Goal: Task Accomplishment & Management: Manage account settings

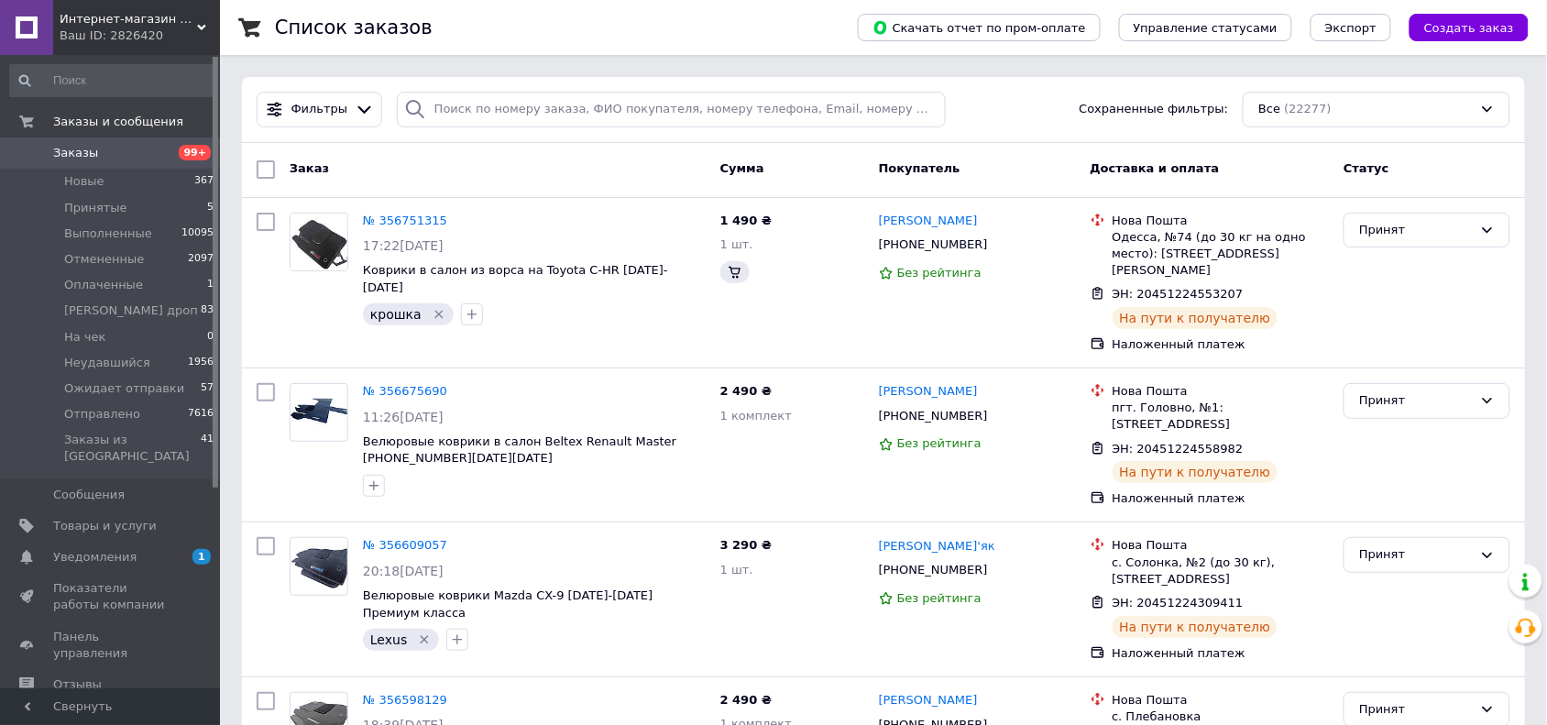
click at [367, 115] on div at bounding box center [364, 109] width 27 height 19
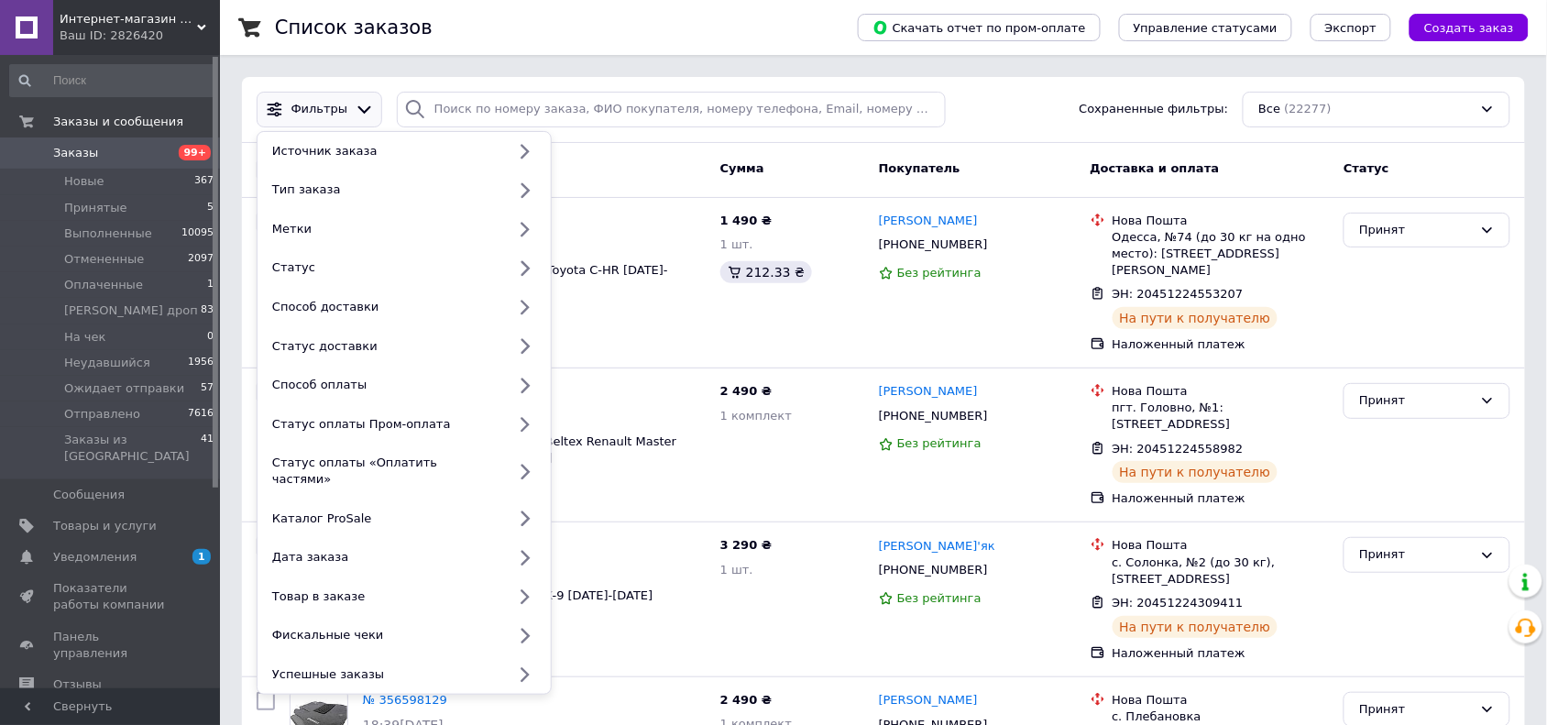
click at [367, 232] on div "Метки" at bounding box center [385, 229] width 241 height 16
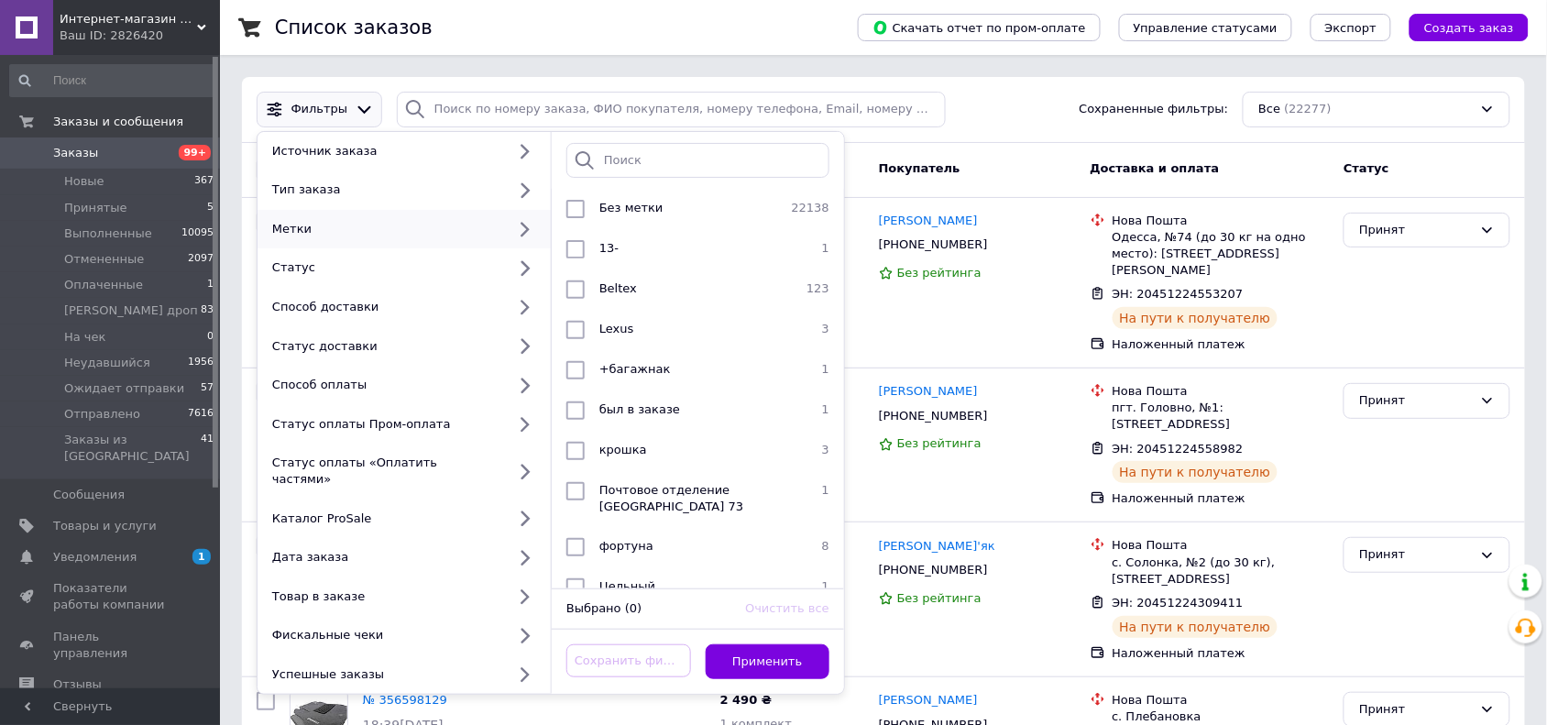
scroll to position [20, 0]
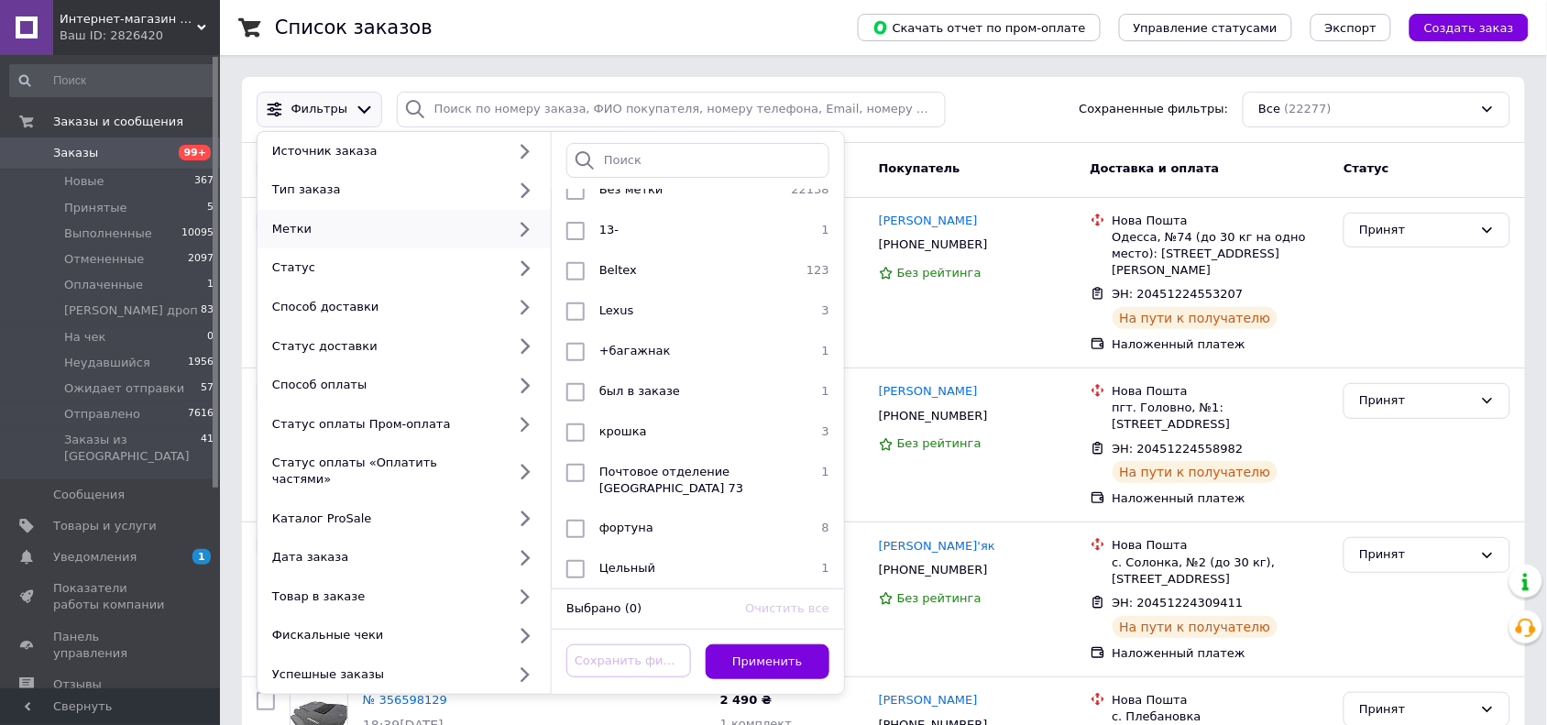
click at [688, 520] on div "фортуна" at bounding box center [695, 529] width 207 height 18
checkbox input "true"
click at [786, 644] on button "Применить" at bounding box center [768, 662] width 125 height 36
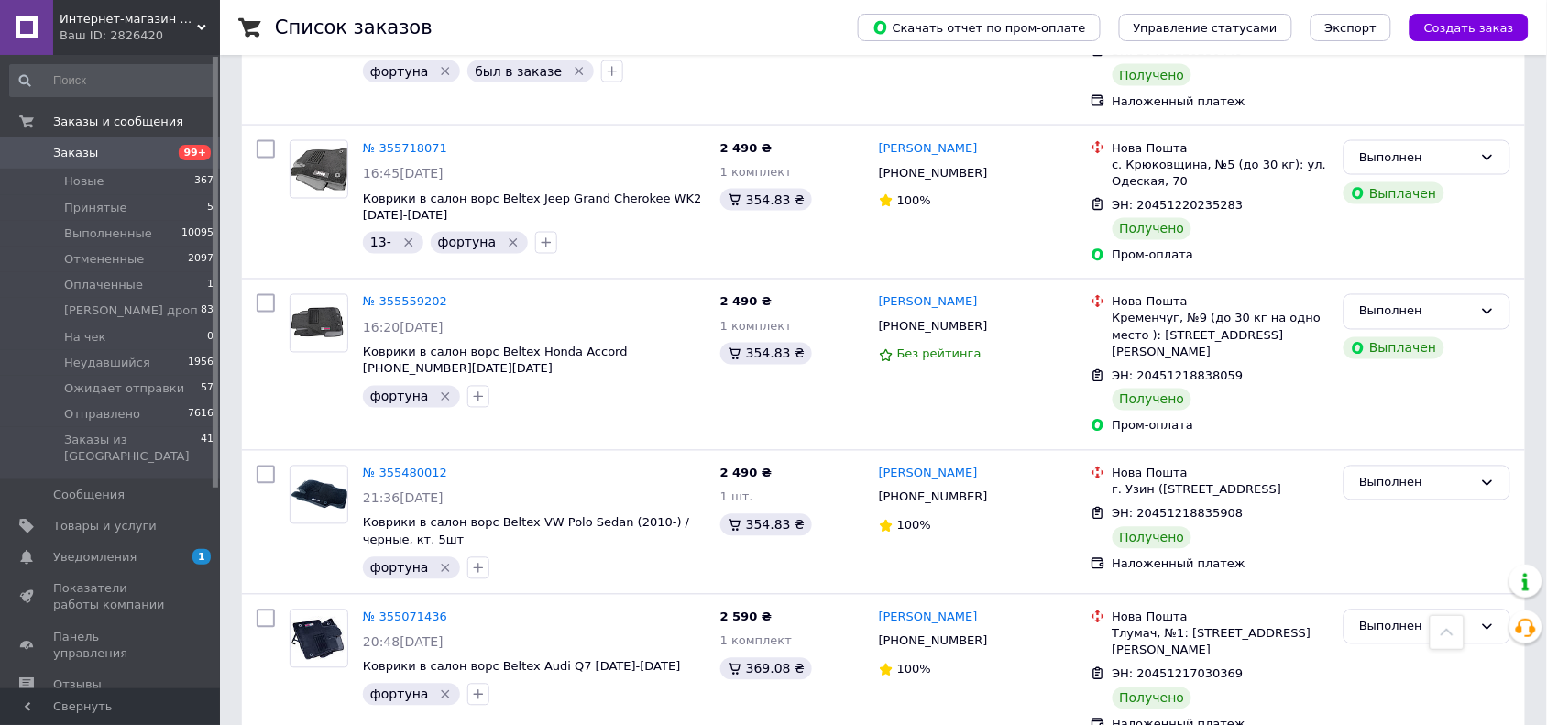
scroll to position [812, 0]
drag, startPoint x: 638, startPoint y: 642, endPoint x: 362, endPoint y: 639, distance: 275.9
click at [363, 658] on span "Коврики в салон ворс Beltex Audi Q7 [DATE]-[DATE]" at bounding box center [534, 666] width 343 height 17
copy span "Коврики в салон ворс Beltex Audi Q7 [DATE]-[DATE]"
click at [438, 686] on icon "Удалить метку" at bounding box center [445, 693] width 15 height 15
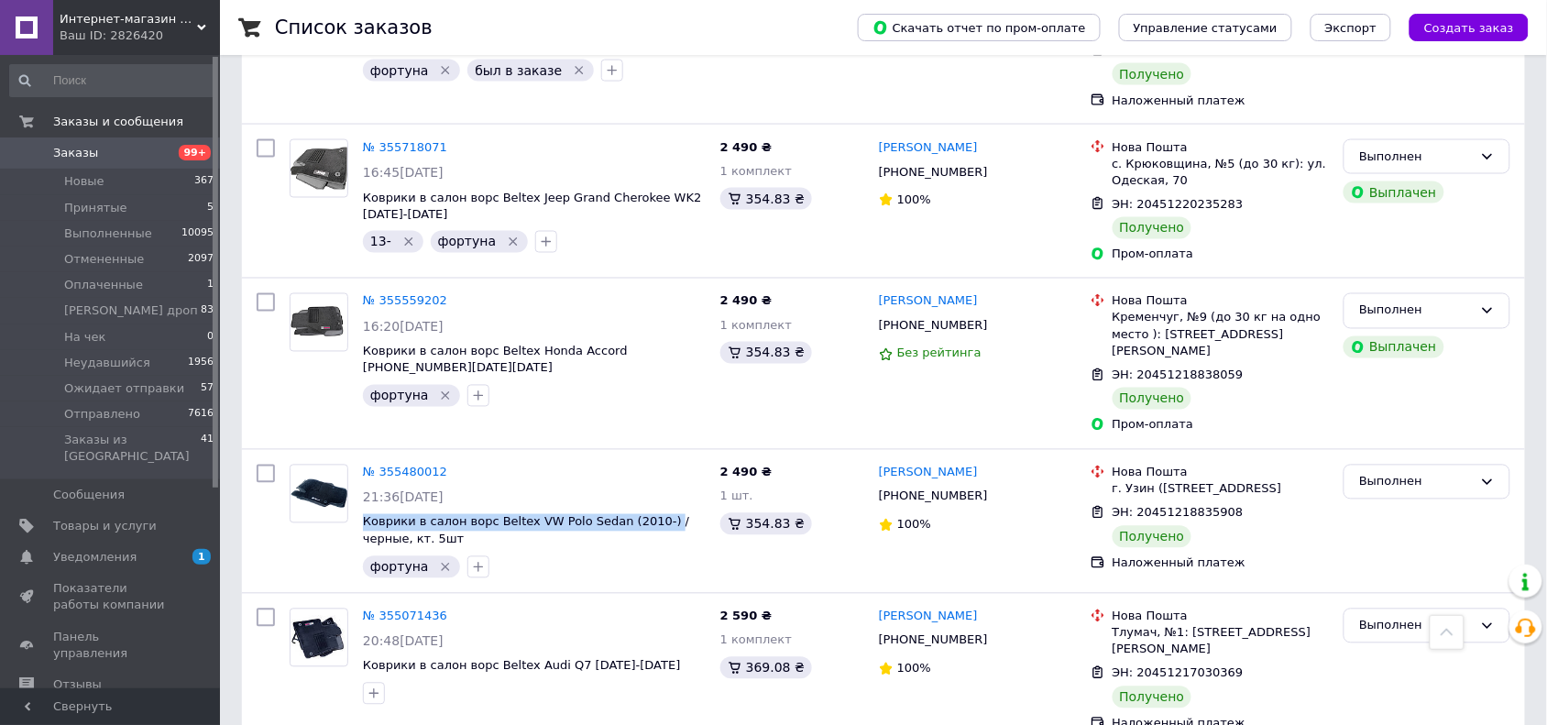
drag, startPoint x: 355, startPoint y: 481, endPoint x: 646, endPoint y: 478, distance: 291.4
click at [646, 478] on div "№ 355480012 21:36[DATE] Коврики в салон ворс Beltex VW Polo Sedan (2010-) /черн…" at bounding box center [534, 521] width 357 height 128
copy span "Коврики в салон ворс Beltex VW Polo Sedan (2010-)"
click at [442, 563] on icon "Удалить метку" at bounding box center [446, 567] width 8 height 8
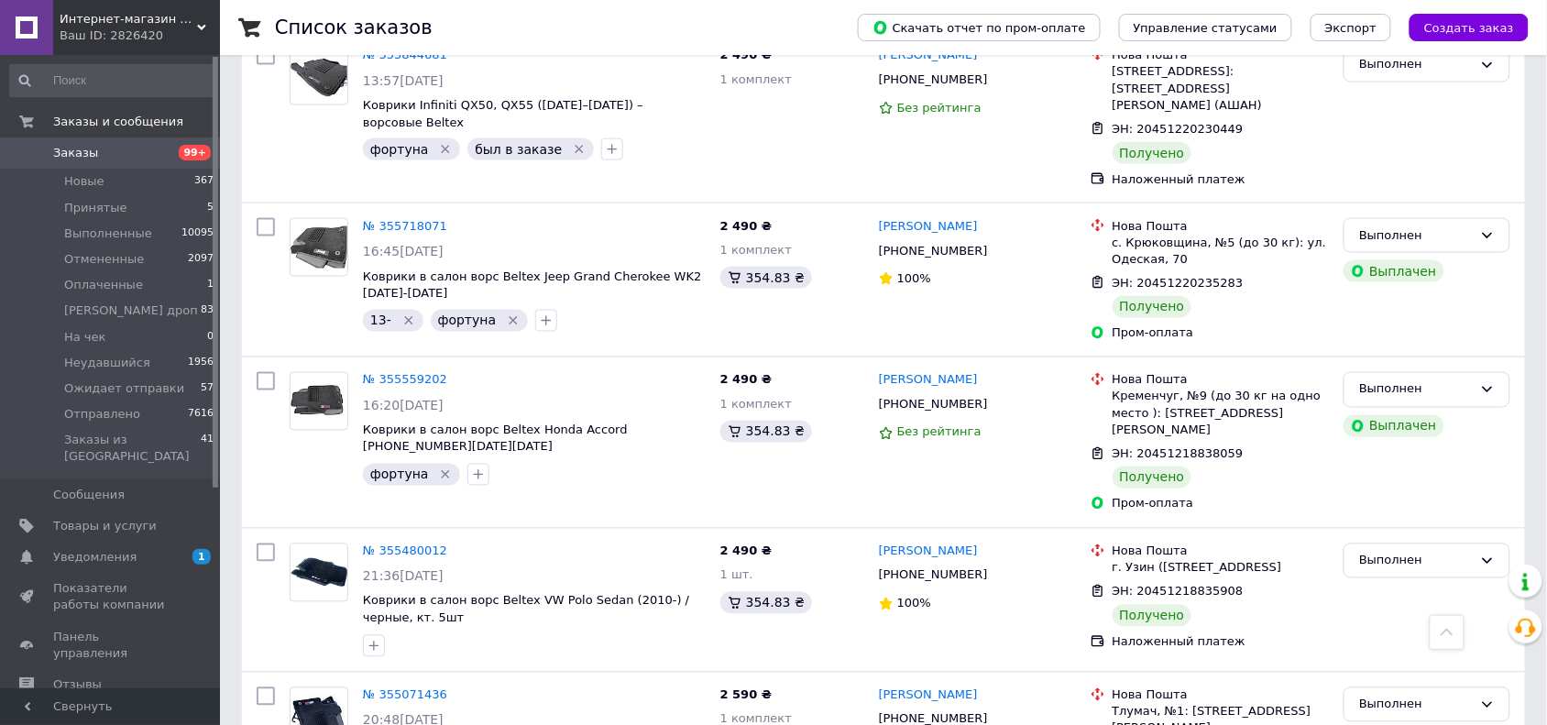
scroll to position [697, 0]
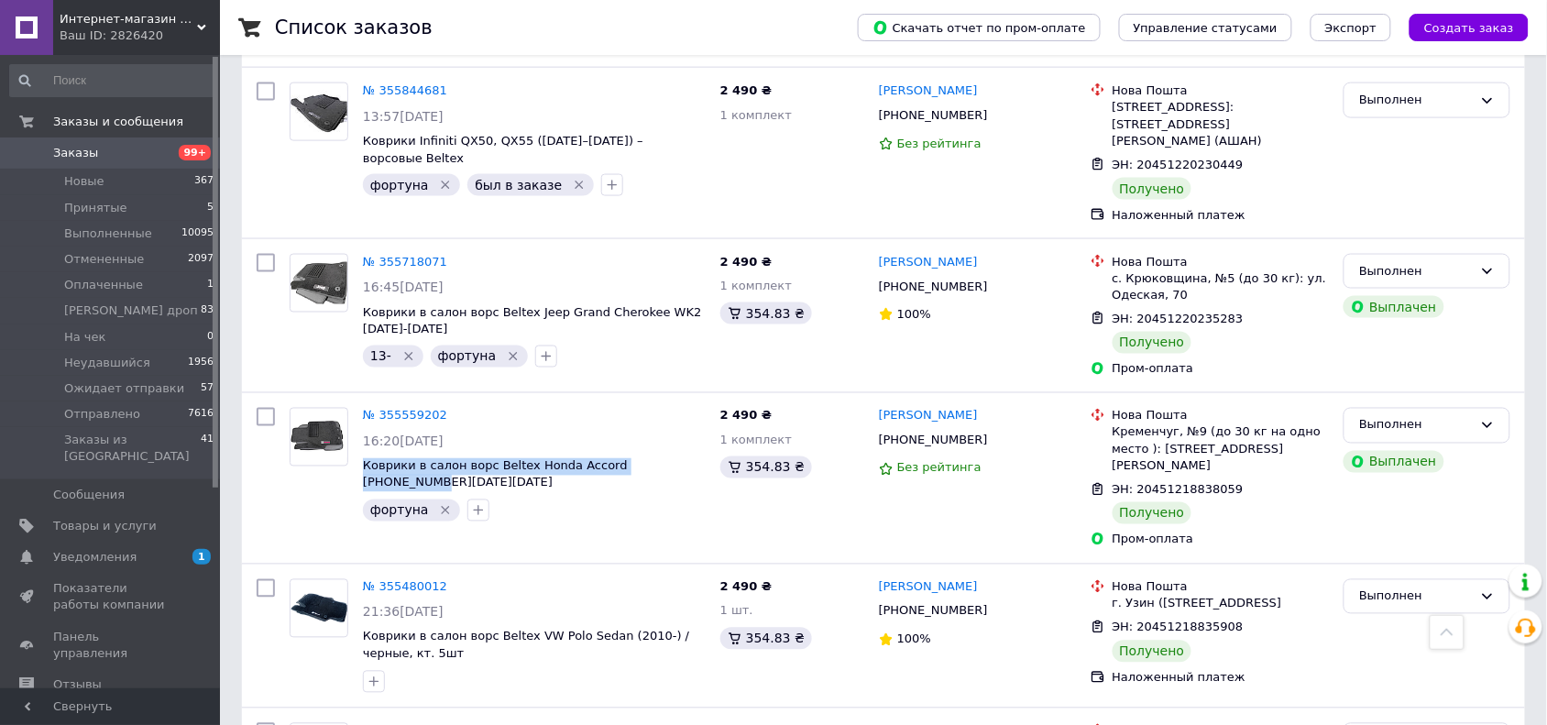
drag, startPoint x: 689, startPoint y: 446, endPoint x: 360, endPoint y: 444, distance: 329.0
click at [360, 444] on div "№ 355559202 16:20[DATE] Коврики в салон ворс Beltex Honda Accord [PHONE_NUMBER]…" at bounding box center [534, 464] width 357 height 128
copy span "Коврики в салон ворс Beltex Honda Accord [PHONE_NUMBER][DATE][DATE]"
click at [438, 503] on icon "Удалить метку" at bounding box center [445, 510] width 15 height 15
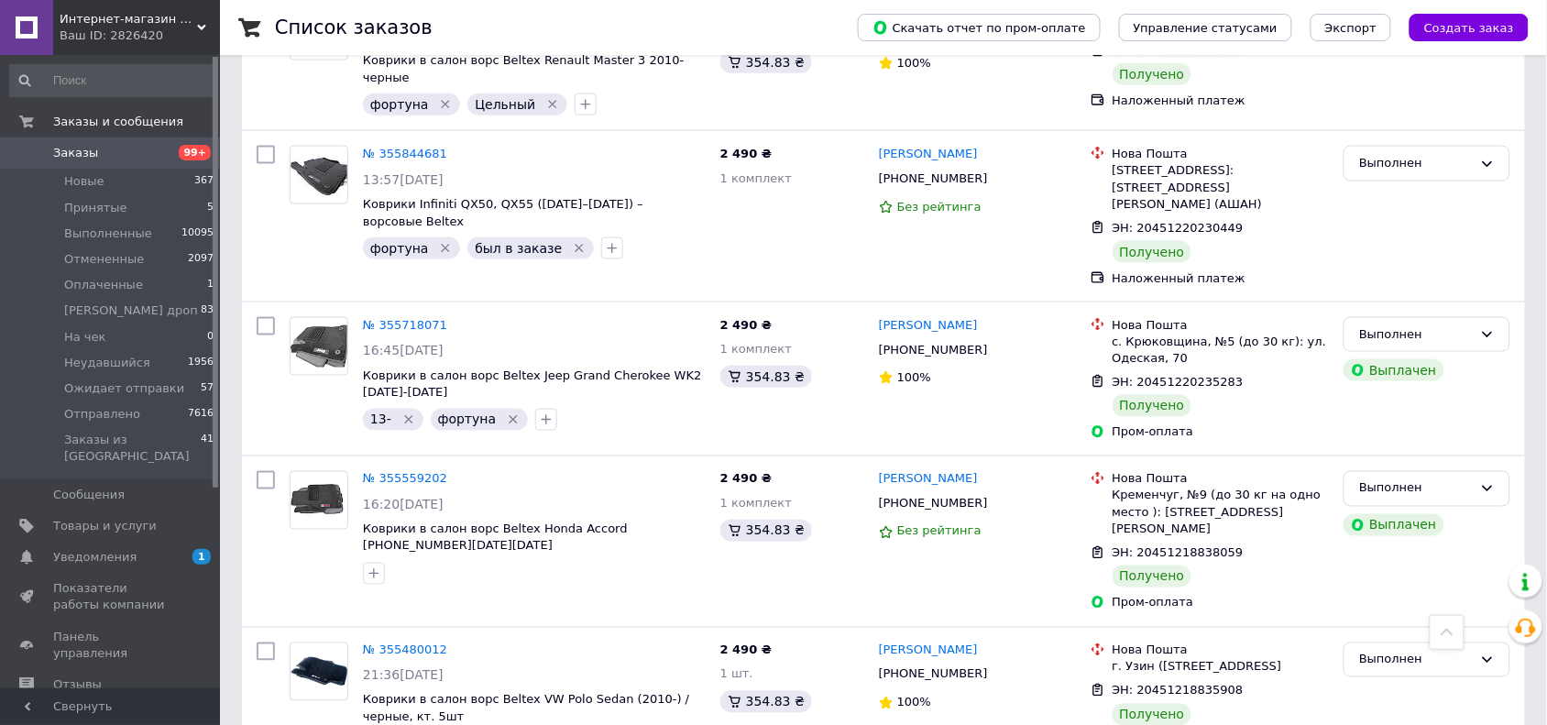
scroll to position [583, 0]
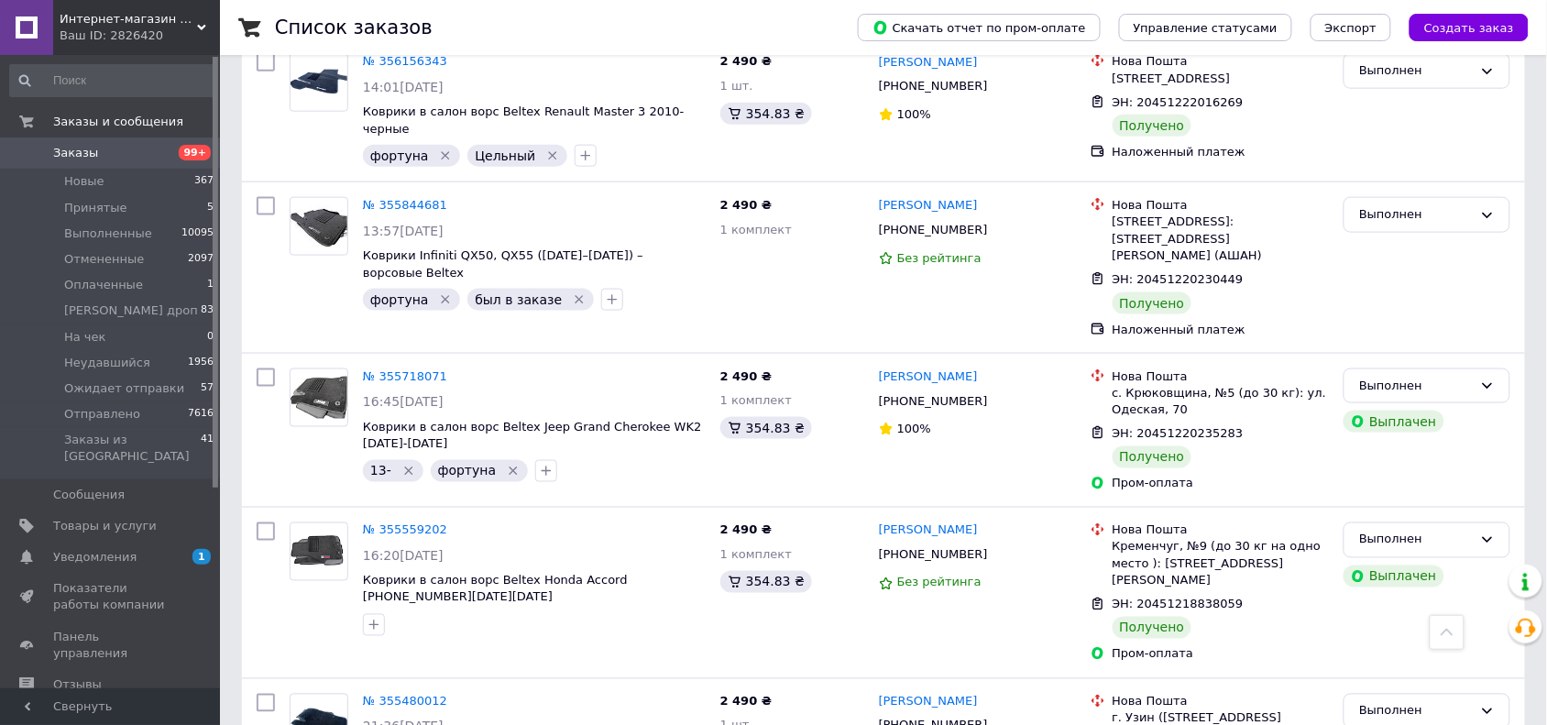
click at [506, 464] on icon "Удалить метку" at bounding box center [513, 471] width 15 height 15
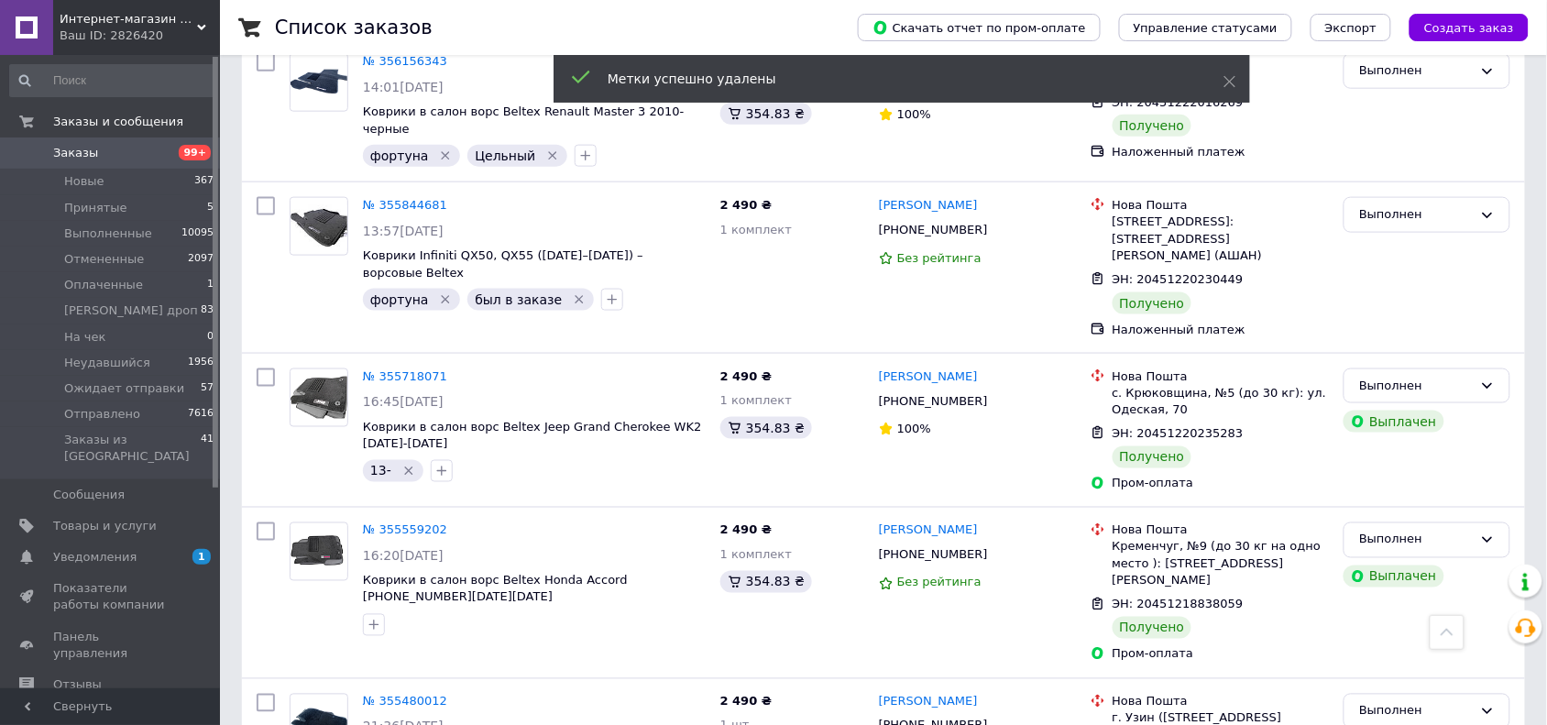
click at [406, 466] on icon "Удалить метку" at bounding box center [408, 470] width 8 height 8
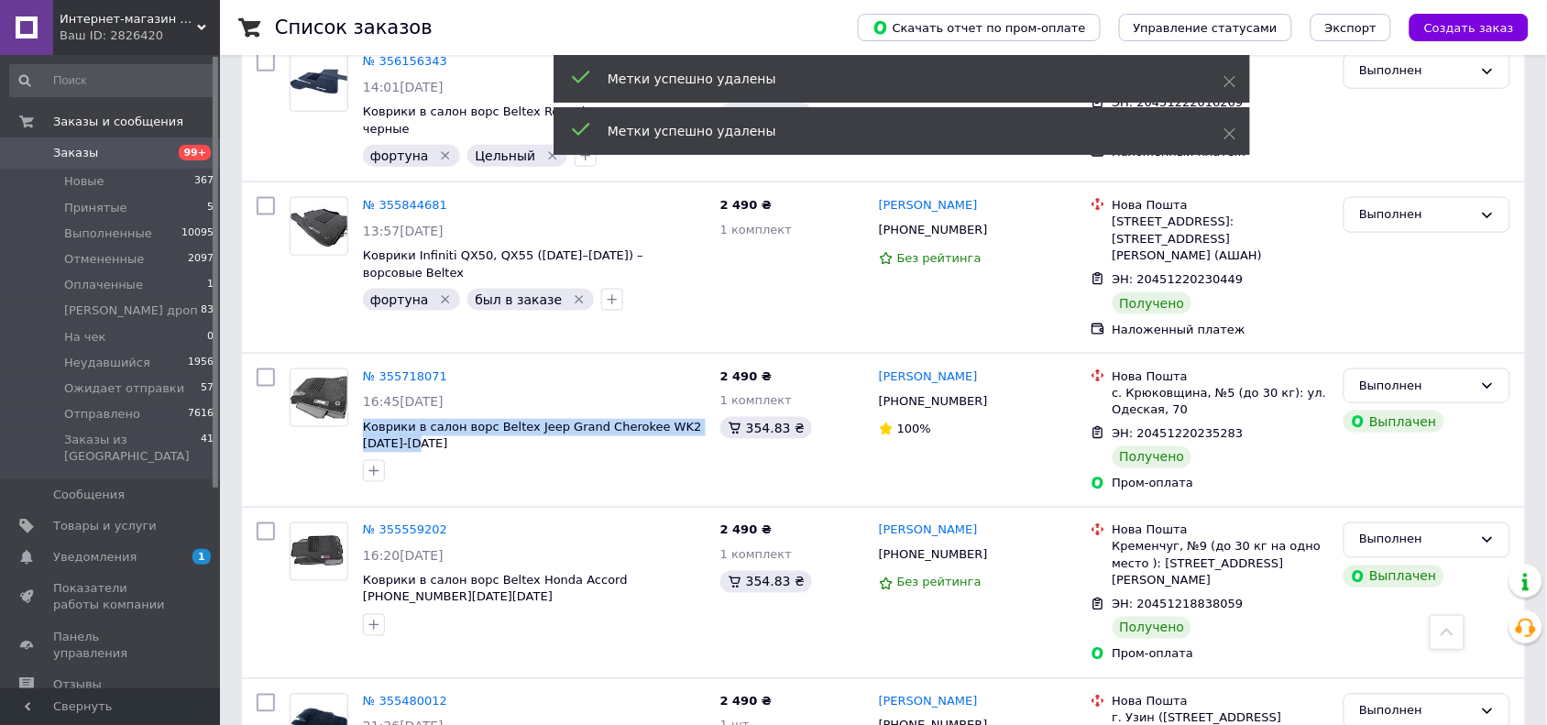
drag, startPoint x: 445, startPoint y: 422, endPoint x: 360, endPoint y: 408, distance: 86.3
click at [360, 408] on div "№ 355718071 16:45[DATE] Коврики в салон ворс Beltex Jeep Grand Cherokee WK2 [DA…" at bounding box center [534, 425] width 357 height 128
copy span "Коврики в салон ворс Beltex Jeep Grand Cherokee WK2 [DATE]-[DATE]"
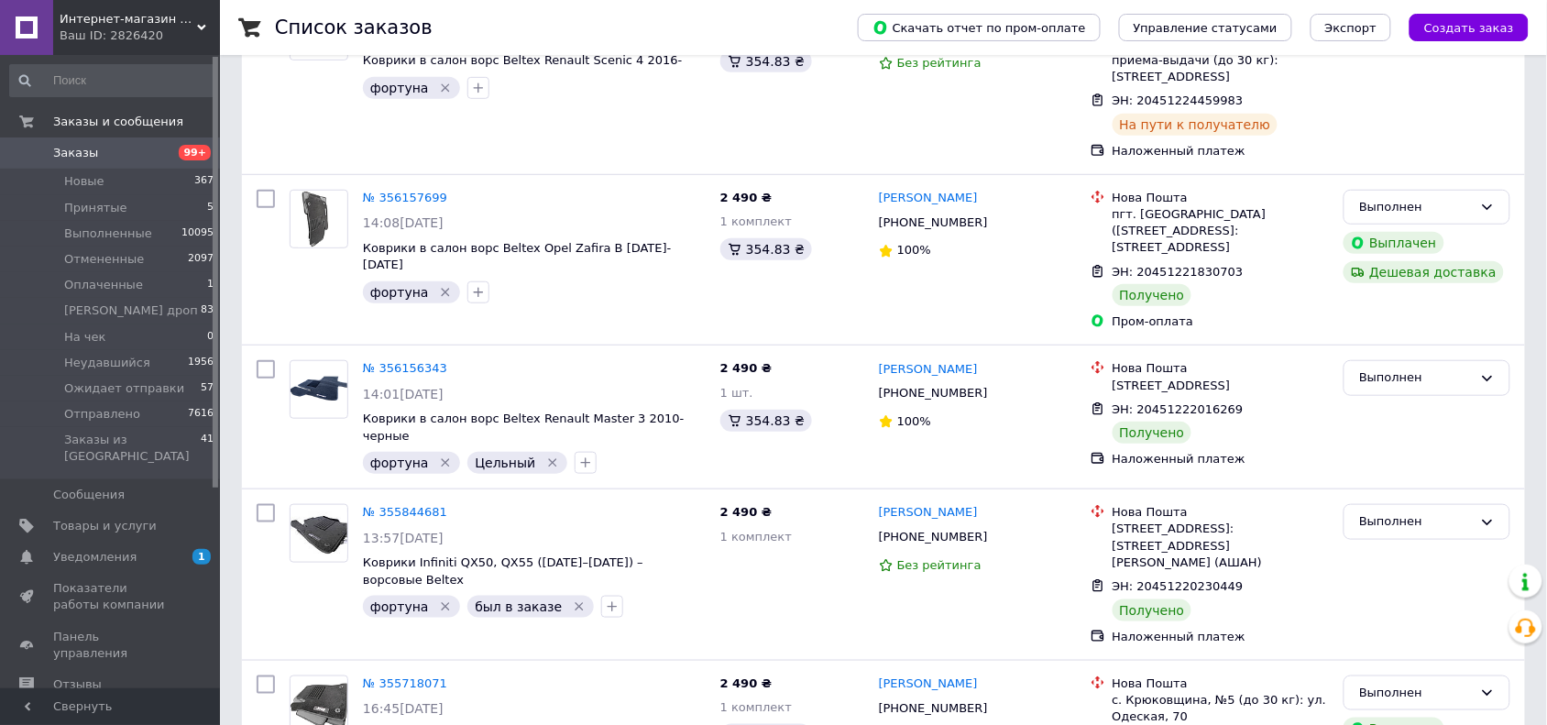
scroll to position [239, 0]
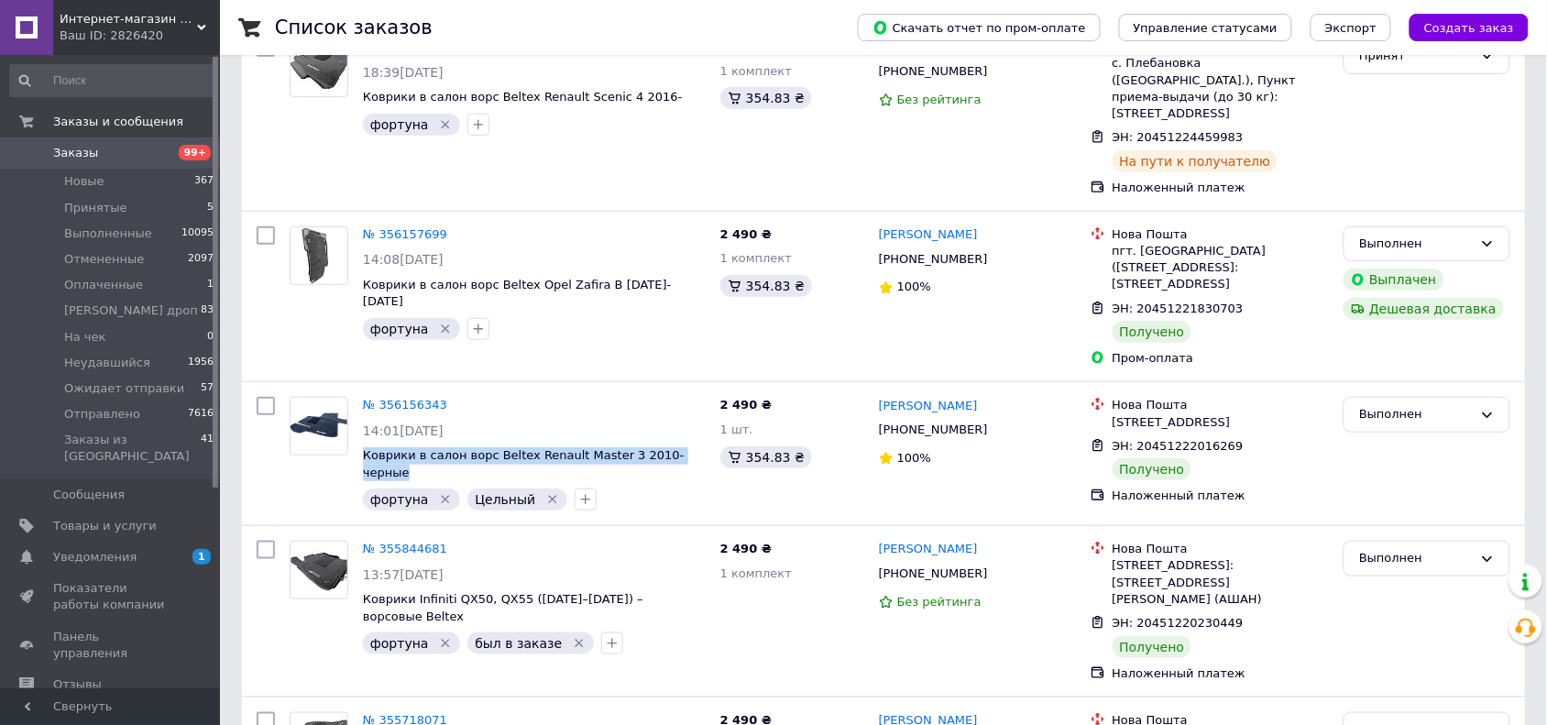
drag, startPoint x: 359, startPoint y: 436, endPoint x: 699, endPoint y: 443, distance: 340.1
click at [699, 443] on div "№ 356156343 14:01[DATE] Коврики в салон ворс Beltex Renault Master 3 2010- черн…" at bounding box center [534, 453] width 357 height 128
copy span "Коврики в салон ворс Beltex Renault Master 3 2010- черные"
click at [442, 492] on icon "Удалить метку" at bounding box center [445, 499] width 15 height 15
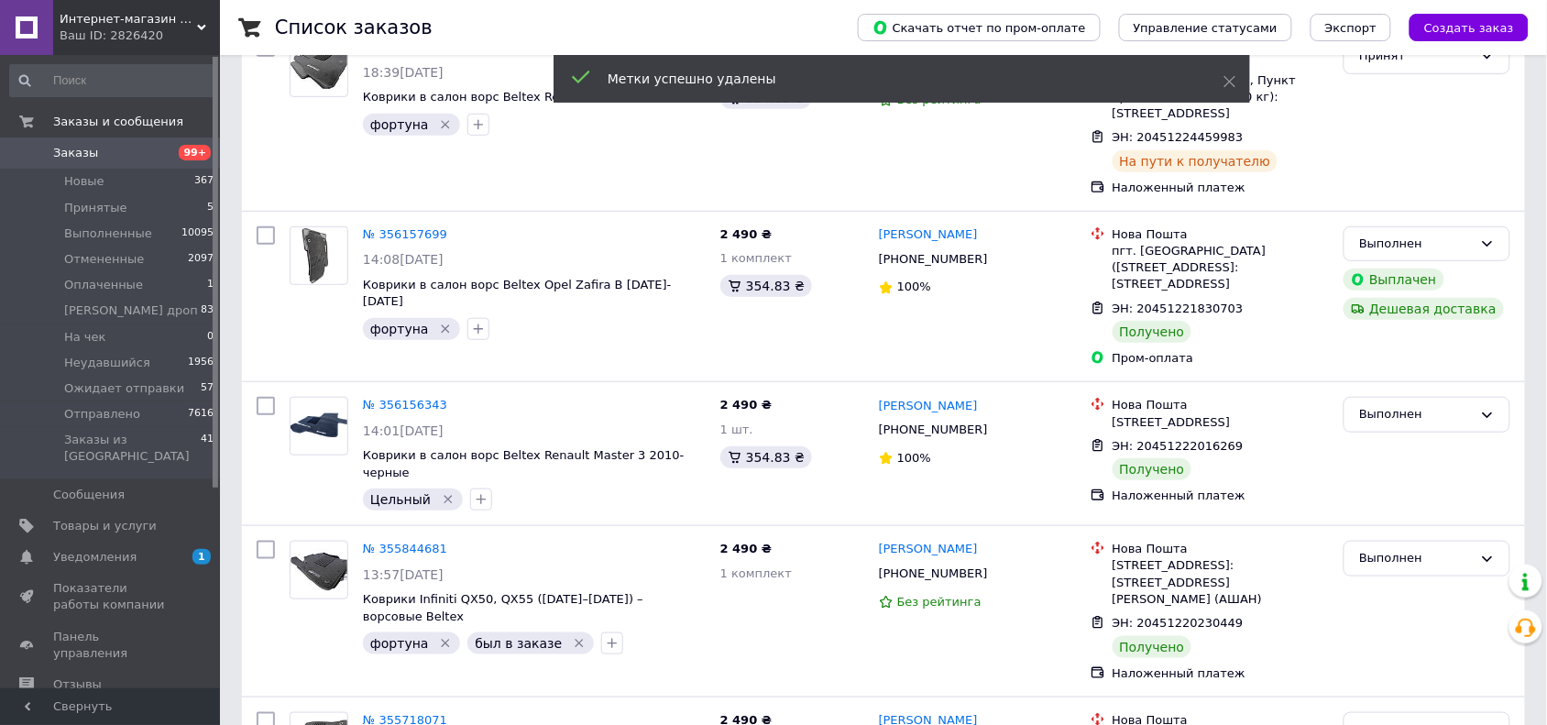
click at [441, 492] on icon "Удалить метку" at bounding box center [448, 499] width 15 height 15
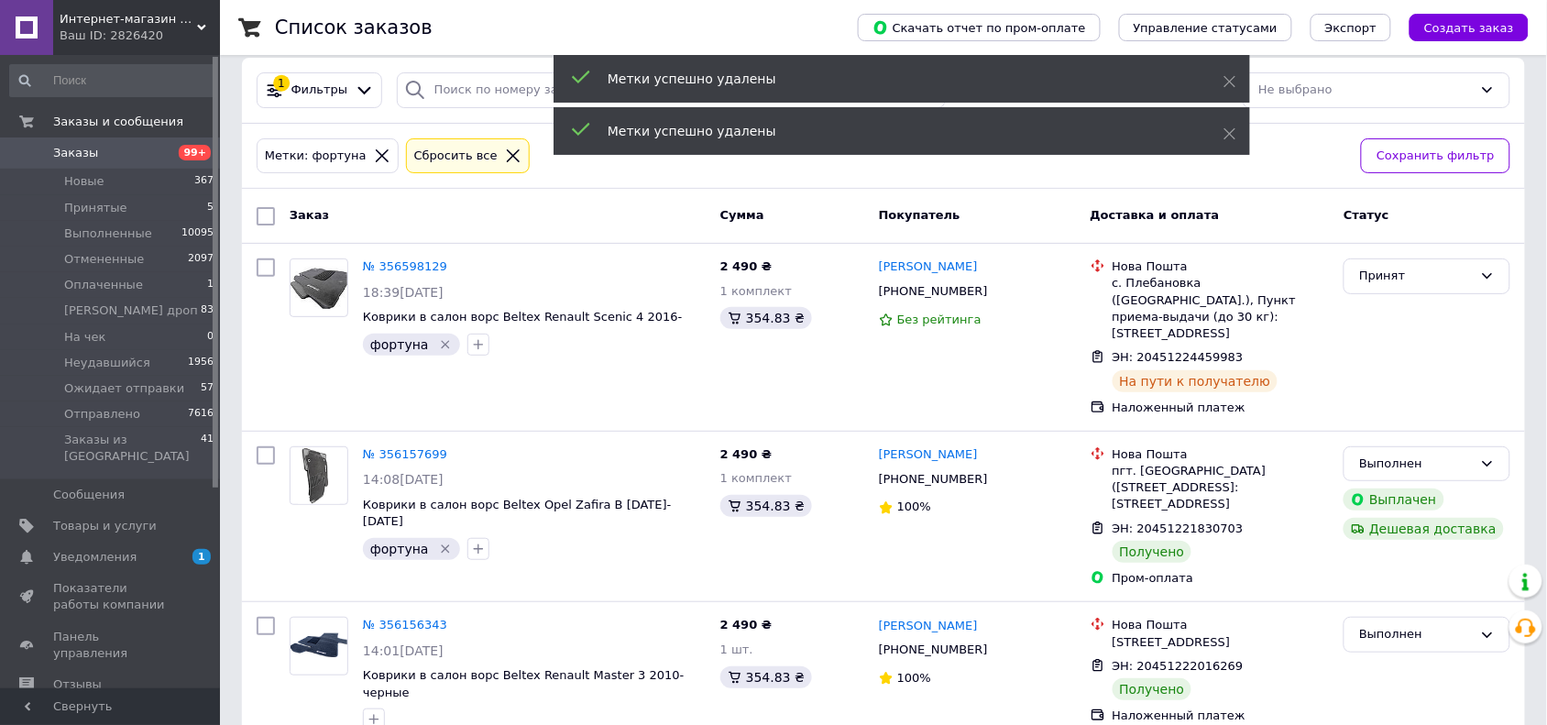
scroll to position [10, 0]
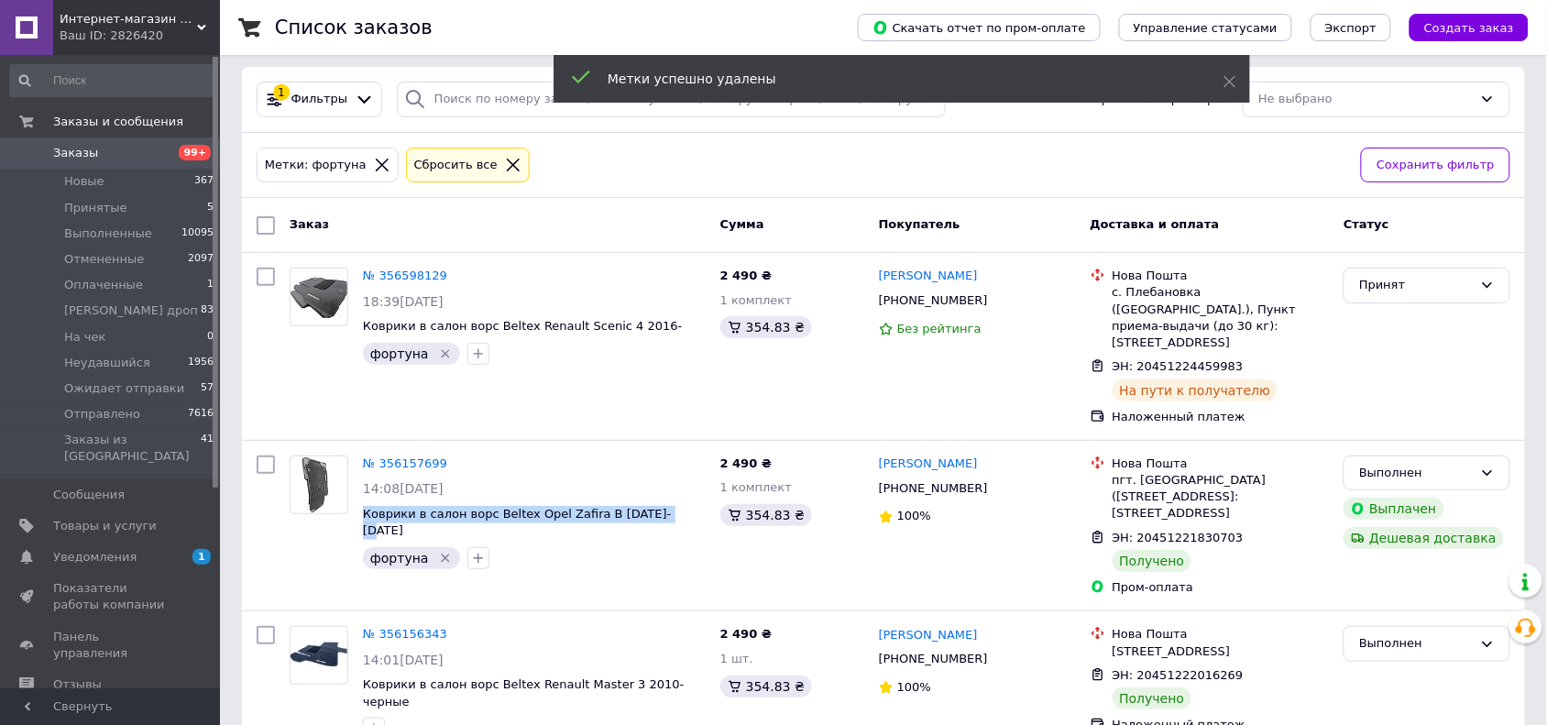
drag, startPoint x: 665, startPoint y: 498, endPoint x: 364, endPoint y: 497, distance: 301.5
click at [364, 506] on span "Коврики в салон ворс Beltex Opel Zafira B [DATE]-[DATE]" at bounding box center [534, 523] width 343 height 34
copy span "Коврики в салон ворс Beltex Opel Zafira B [DATE]-[DATE]"
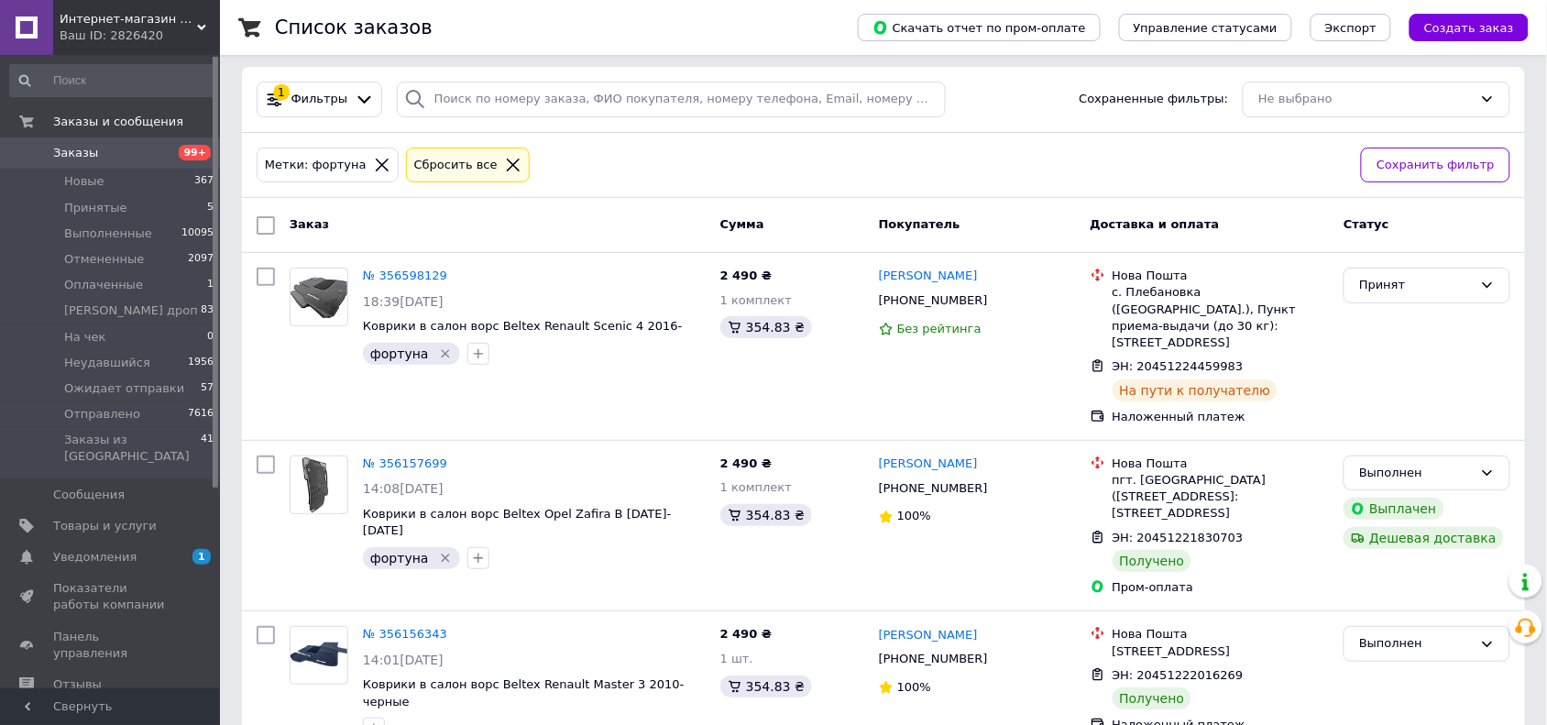
click at [438, 551] on icon "Удалить метку" at bounding box center [445, 558] width 15 height 15
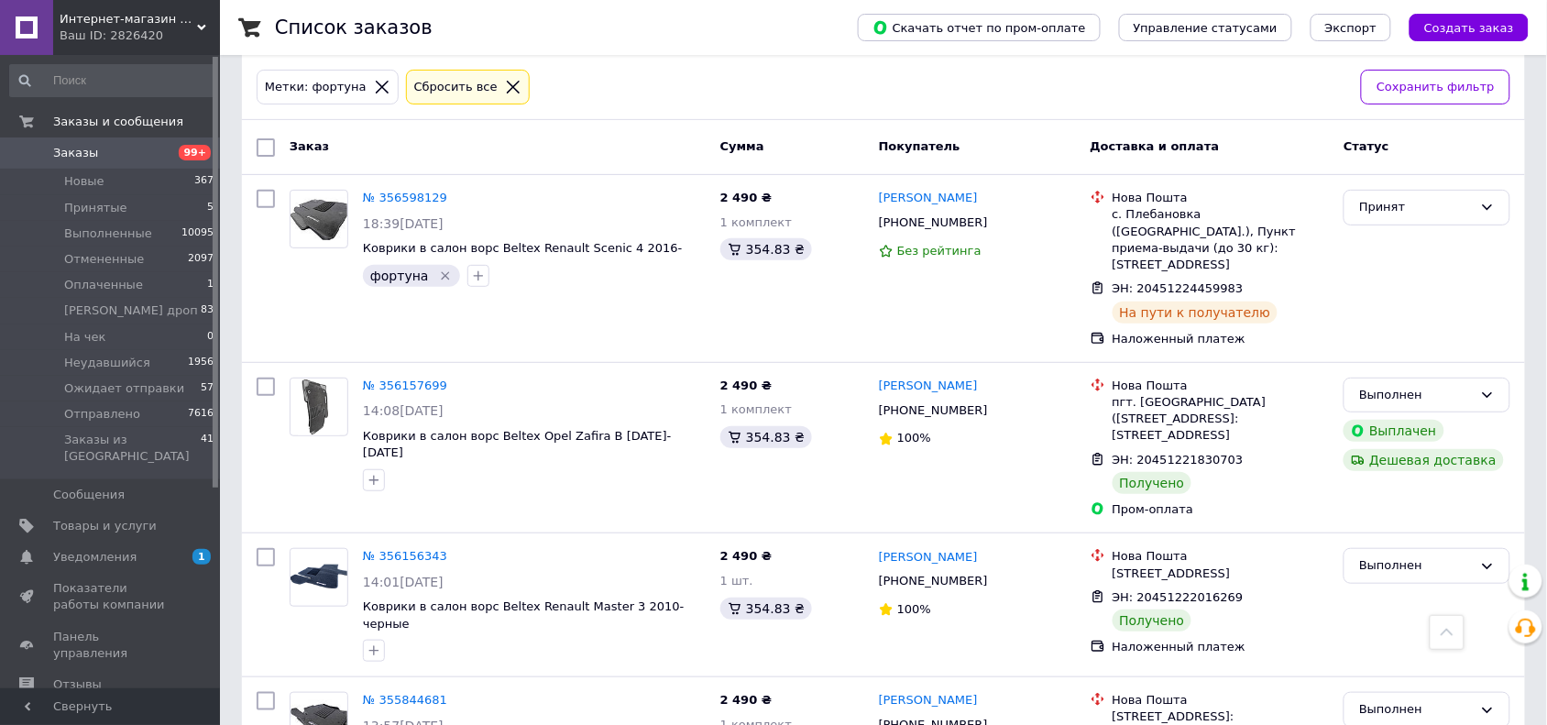
scroll to position [0, 0]
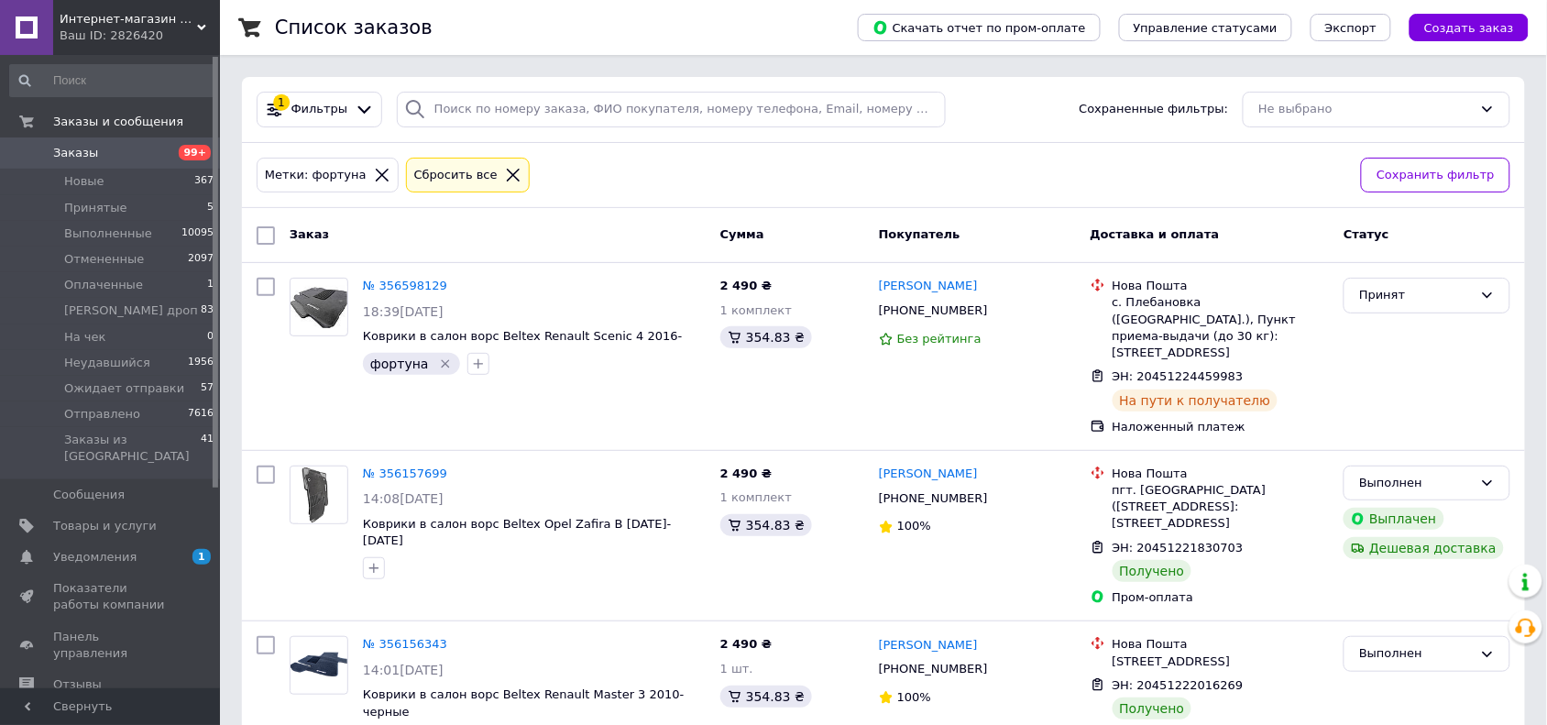
click at [126, 157] on span "Заказы" at bounding box center [111, 153] width 116 height 16
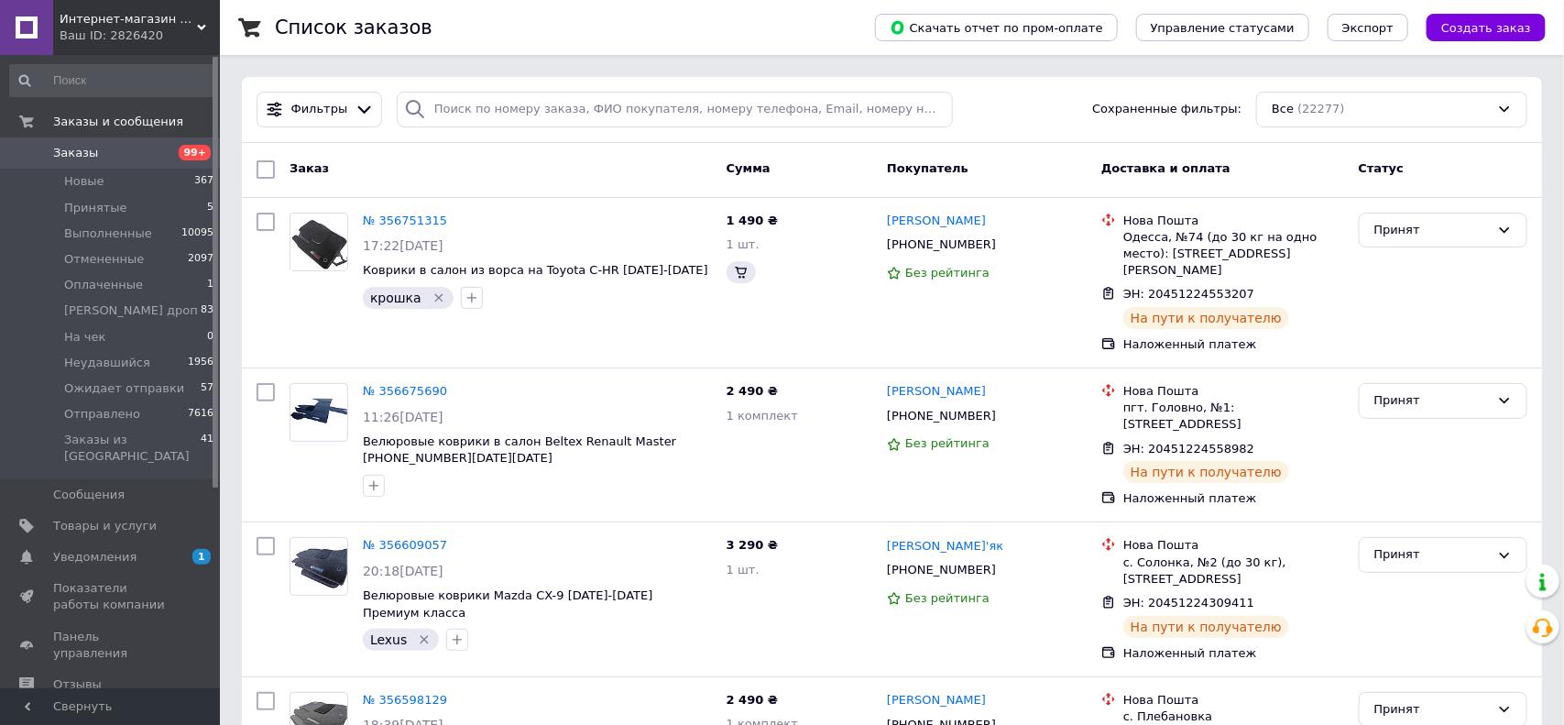
click at [357, 117] on icon at bounding box center [364, 109] width 19 height 19
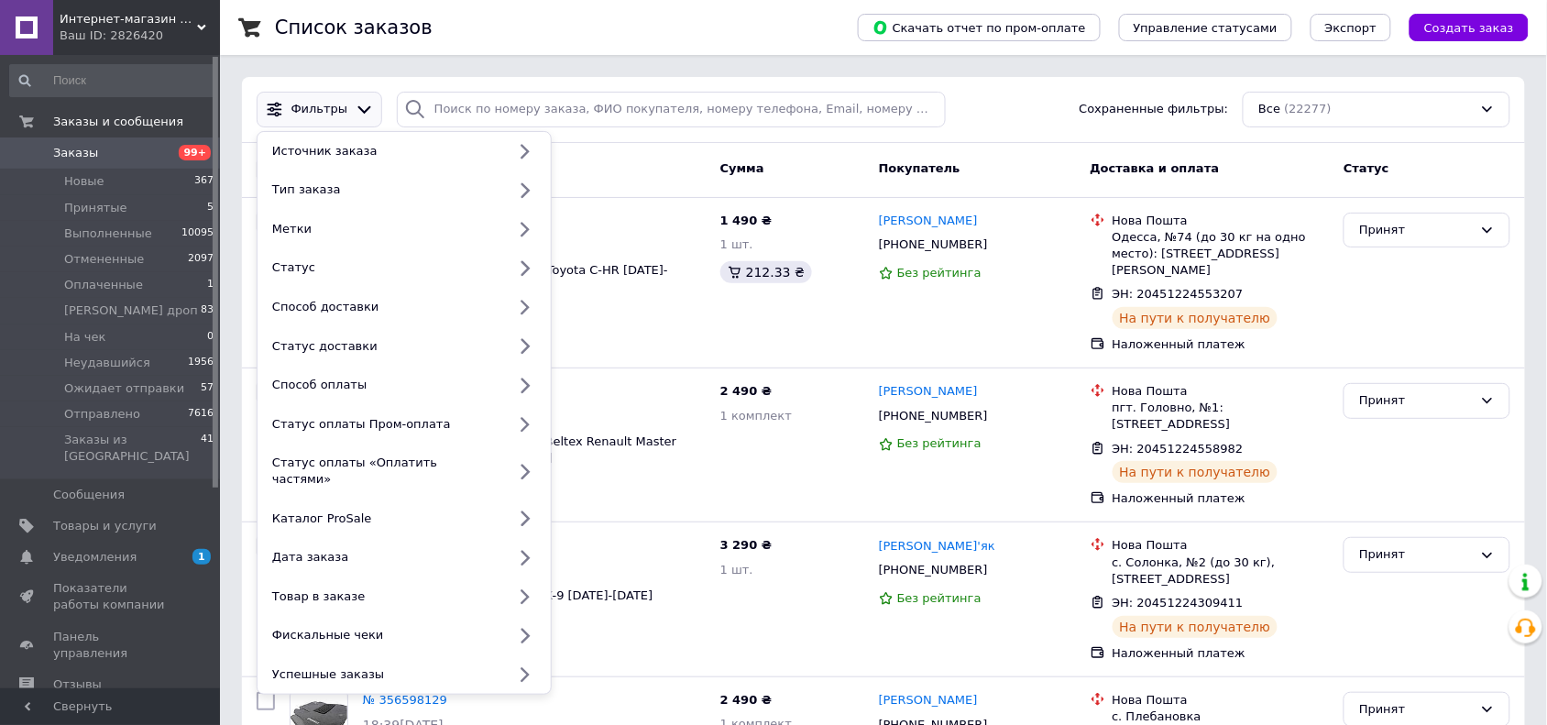
click at [349, 229] on div "Метки" at bounding box center [385, 229] width 241 height 16
